Goal: Task Accomplishment & Management: Use online tool/utility

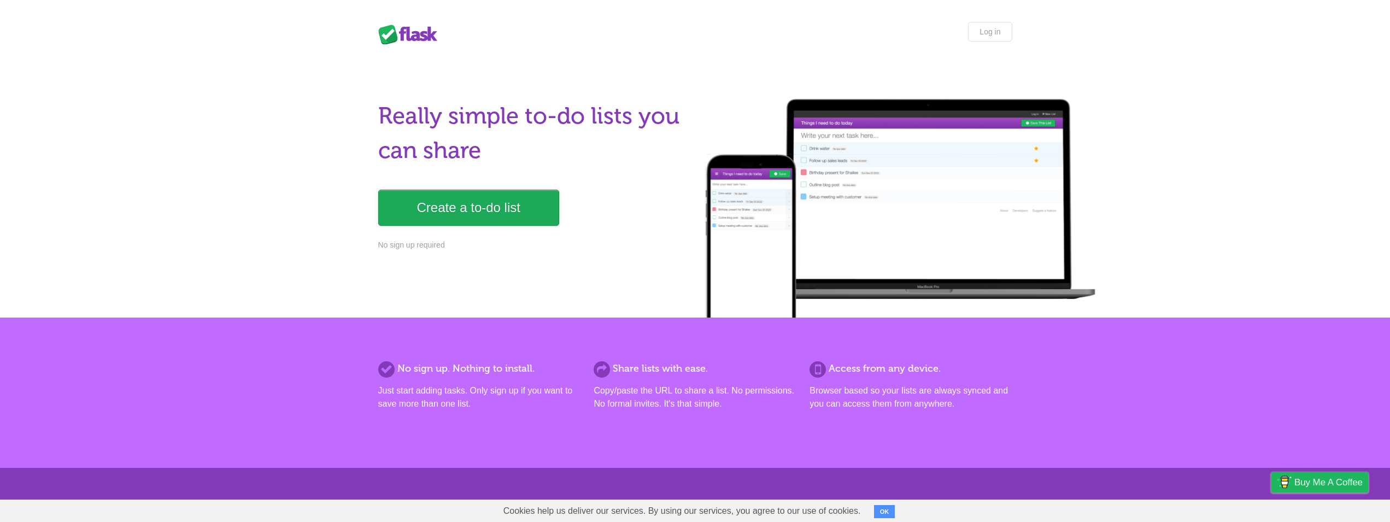
click at [472, 200] on link "Create a to-do list" at bounding box center [468, 208] width 181 height 36
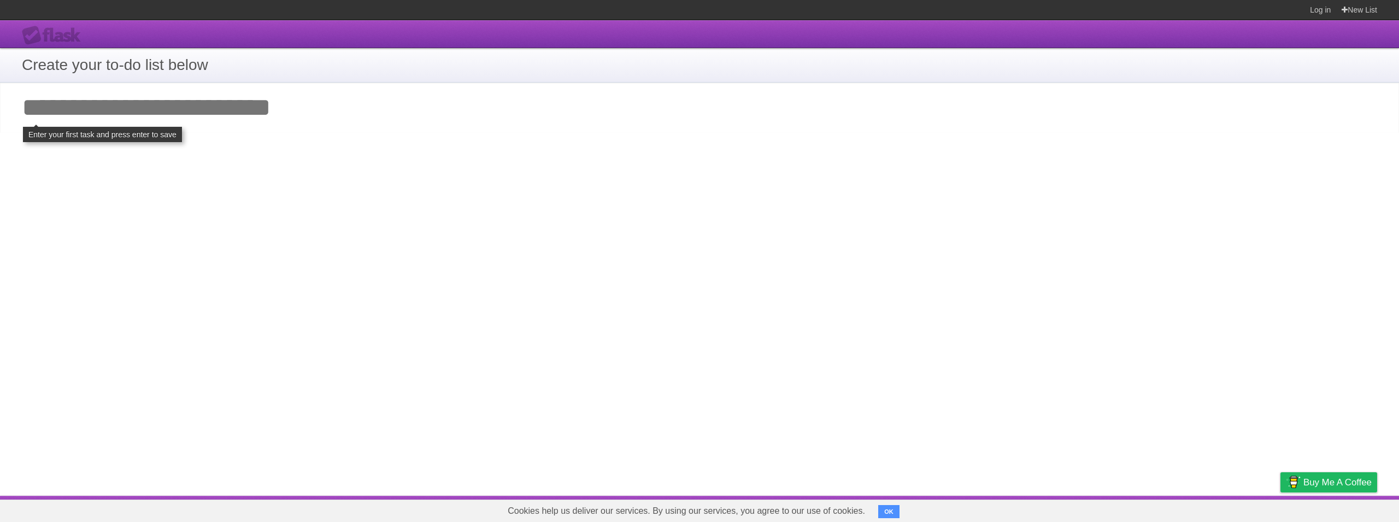
click at [130, 108] on input "Add your first task" at bounding box center [699, 108] width 1399 height 50
click at [126, 150] on div "**********" at bounding box center [699, 258] width 1399 height 476
click at [154, 66] on h1 "Create your to-do list below" at bounding box center [700, 65] width 1356 height 23
click at [150, 122] on input "Add your first task" at bounding box center [699, 108] width 1399 height 50
click at [161, 107] on input "Add your first task" at bounding box center [699, 108] width 1399 height 50
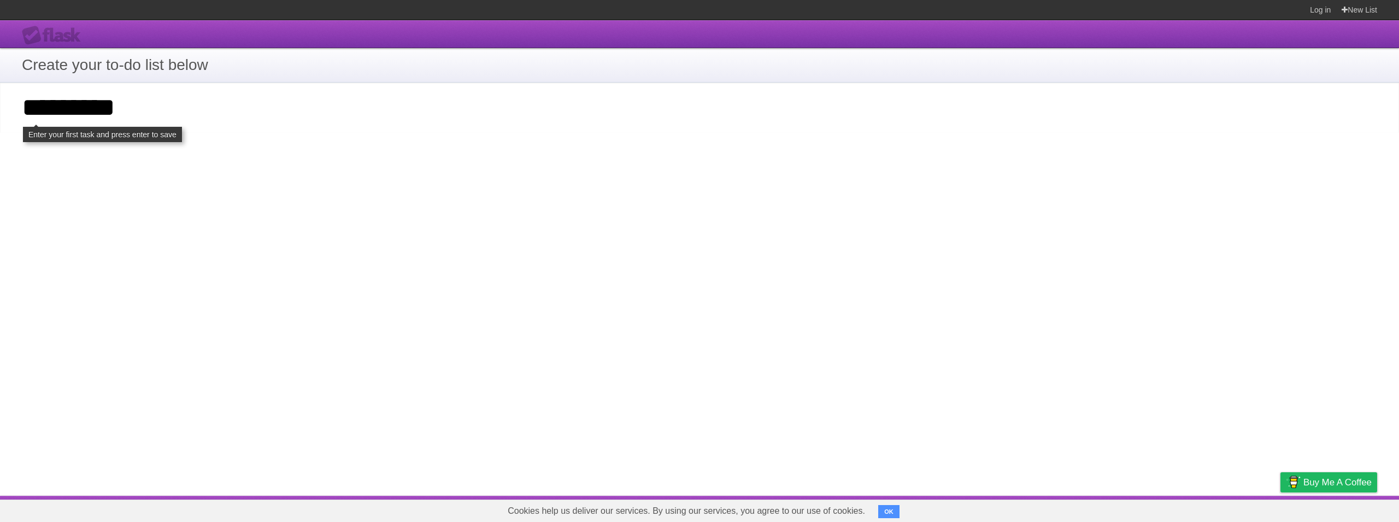
type input "*********"
click input "**********" at bounding box center [0, 0] width 0 height 0
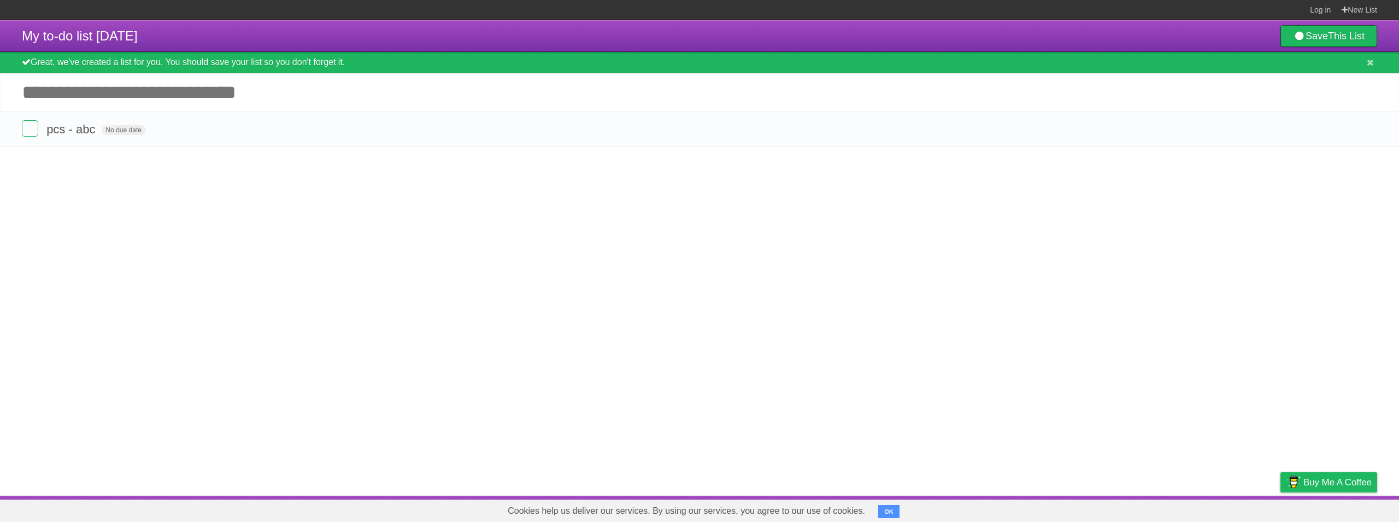
click at [55, 65] on div "Great, we've created a list for you. You should save your list so you don't for…" at bounding box center [699, 62] width 1399 height 21
click at [70, 31] on span "My to-do list [DATE]" at bounding box center [80, 35] width 116 height 15
click at [272, 138] on form "pcs - abc No due date White Red Blue Green Purple Orange" at bounding box center [700, 129] width 1356 height 18
click at [143, 129] on span "No due date" at bounding box center [124, 130] width 44 height 10
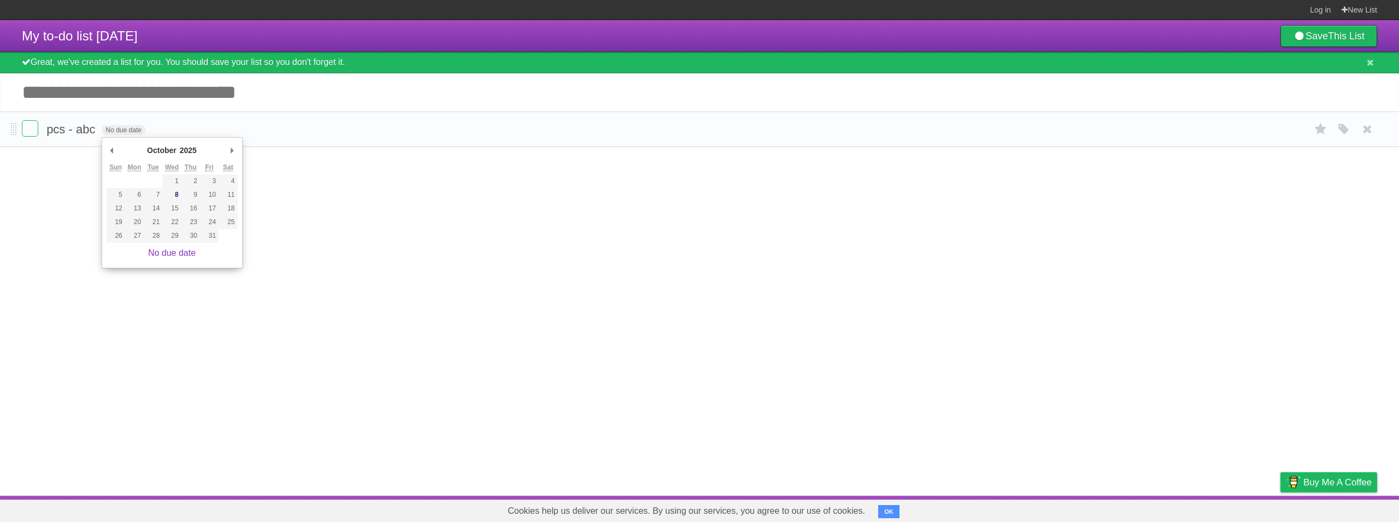
click at [278, 128] on form "pcs - abc No due date White Red Blue Green Purple Orange" at bounding box center [700, 129] width 1356 height 18
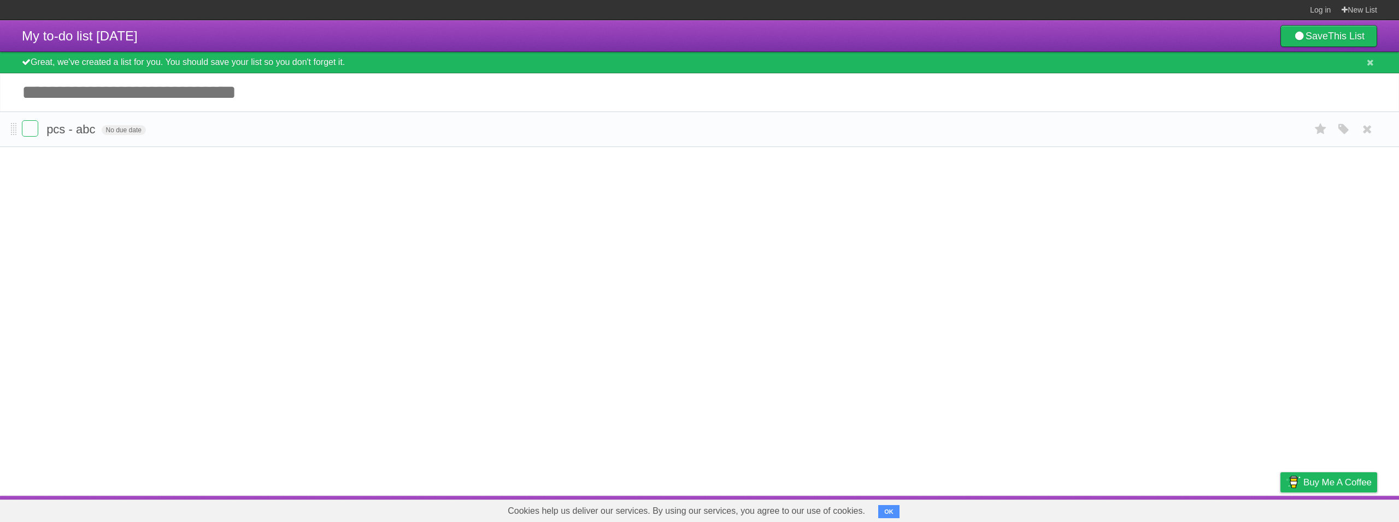
click at [278, 128] on form "pcs - abc No due date White Red Blue Green Purple Orange" at bounding box center [700, 129] width 1356 height 18
drag, startPoint x: 278, startPoint y: 128, endPoint x: 0, endPoint y: 151, distance: 279.1
click at [276, 128] on form "pcs - abc No due date White Red Blue Green Purple Orange" at bounding box center [700, 129] width 1356 height 18
click at [17, 130] on li "pcs - abc No due date White Red Blue Green Purple Orange" at bounding box center [699, 130] width 1399 height 36
click at [11, 129] on span at bounding box center [14, 129] width 6 height 13
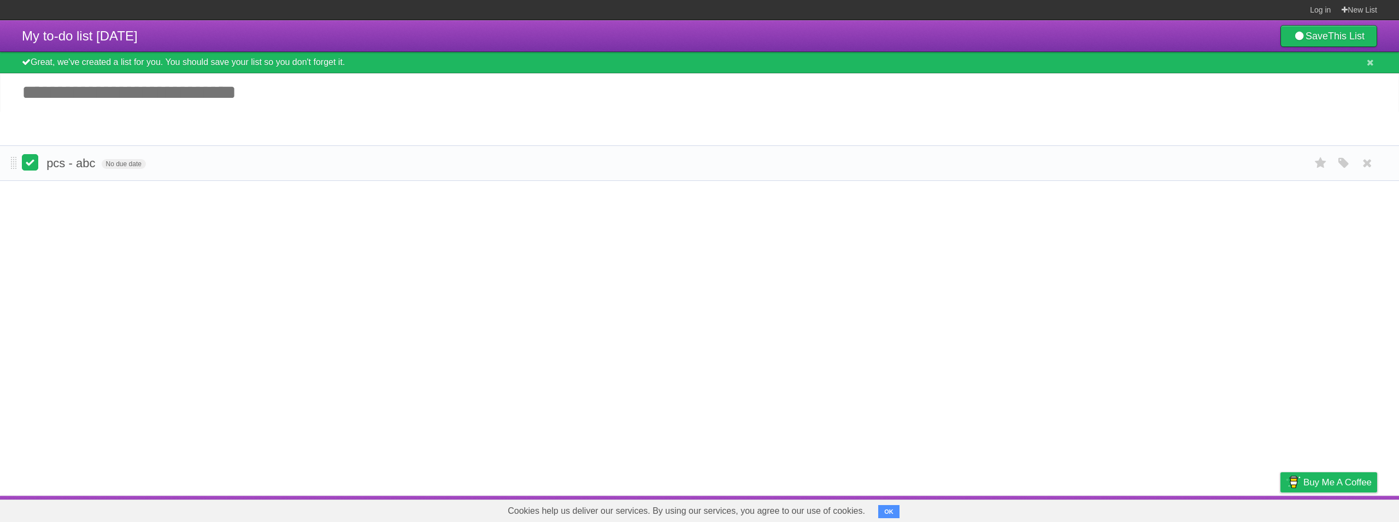
drag, startPoint x: 11, startPoint y: 129, endPoint x: 31, endPoint y: 162, distance: 38.4
click at [31, 162] on form "pcs - abc No due date White Red Blue Green Purple Orange" at bounding box center [700, 163] width 1356 height 18
click at [116, 91] on input "Add another task" at bounding box center [699, 92] width 1399 height 38
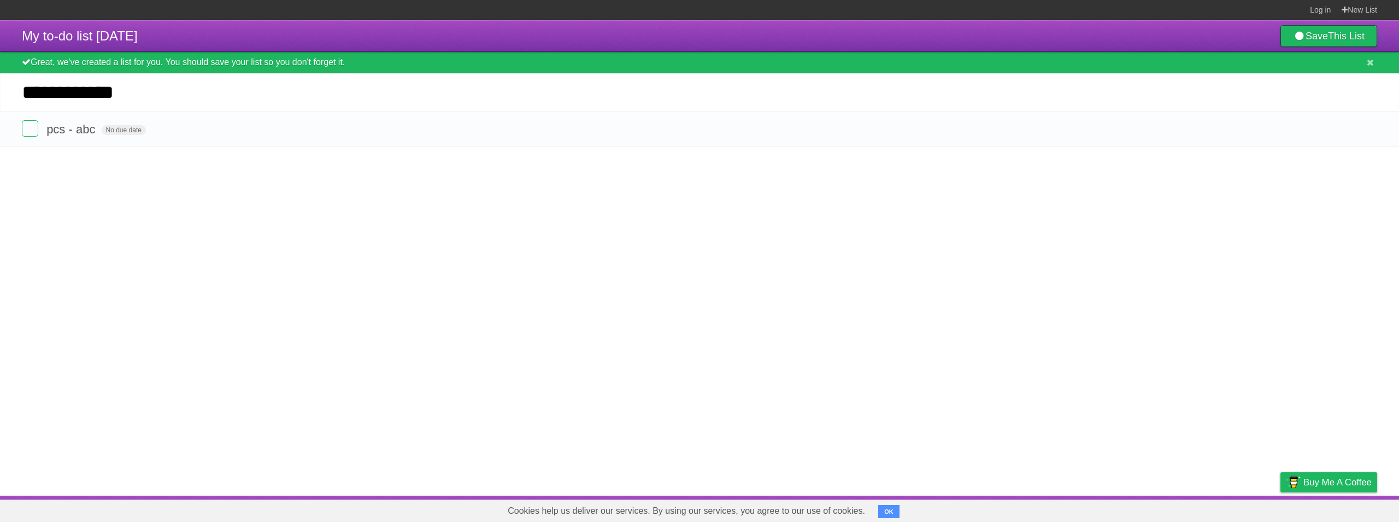
type input "**********"
click input "*********" at bounding box center [0, 0] width 0 height 0
click at [16, 166] on li "pcs - abc No due date White Red Blue Green Purple Orange" at bounding box center [699, 164] width 1399 height 36
drag, startPoint x: 14, startPoint y: 166, endPoint x: 122, endPoint y: 169, distance: 108.3
click at [122, 169] on form "pcs - abc No due date White Red Blue Green Purple Orange" at bounding box center [700, 166] width 1356 height 18
